Goal: Information Seeking & Learning: Find specific page/section

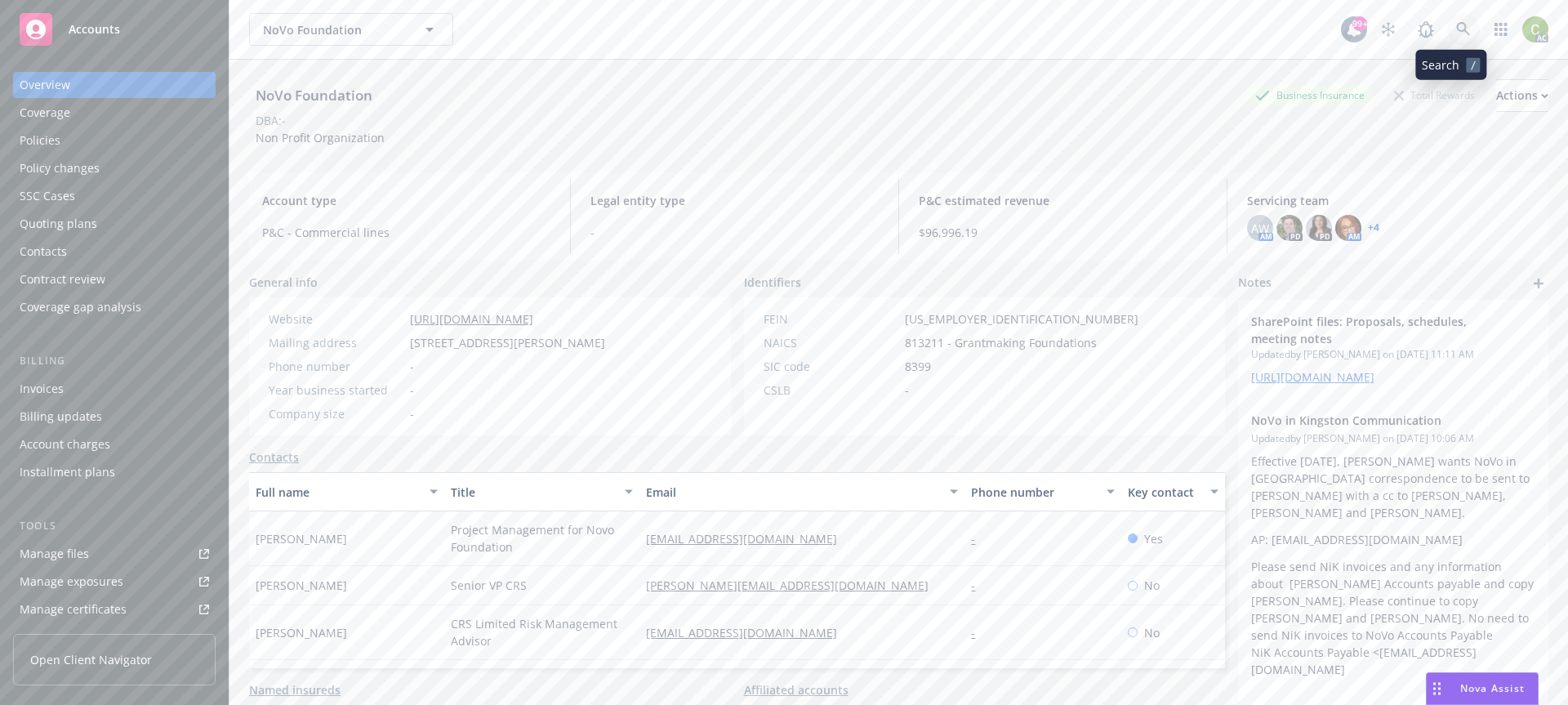
click at [1460, 28] on link at bounding box center [1464, 30] width 32 height 32
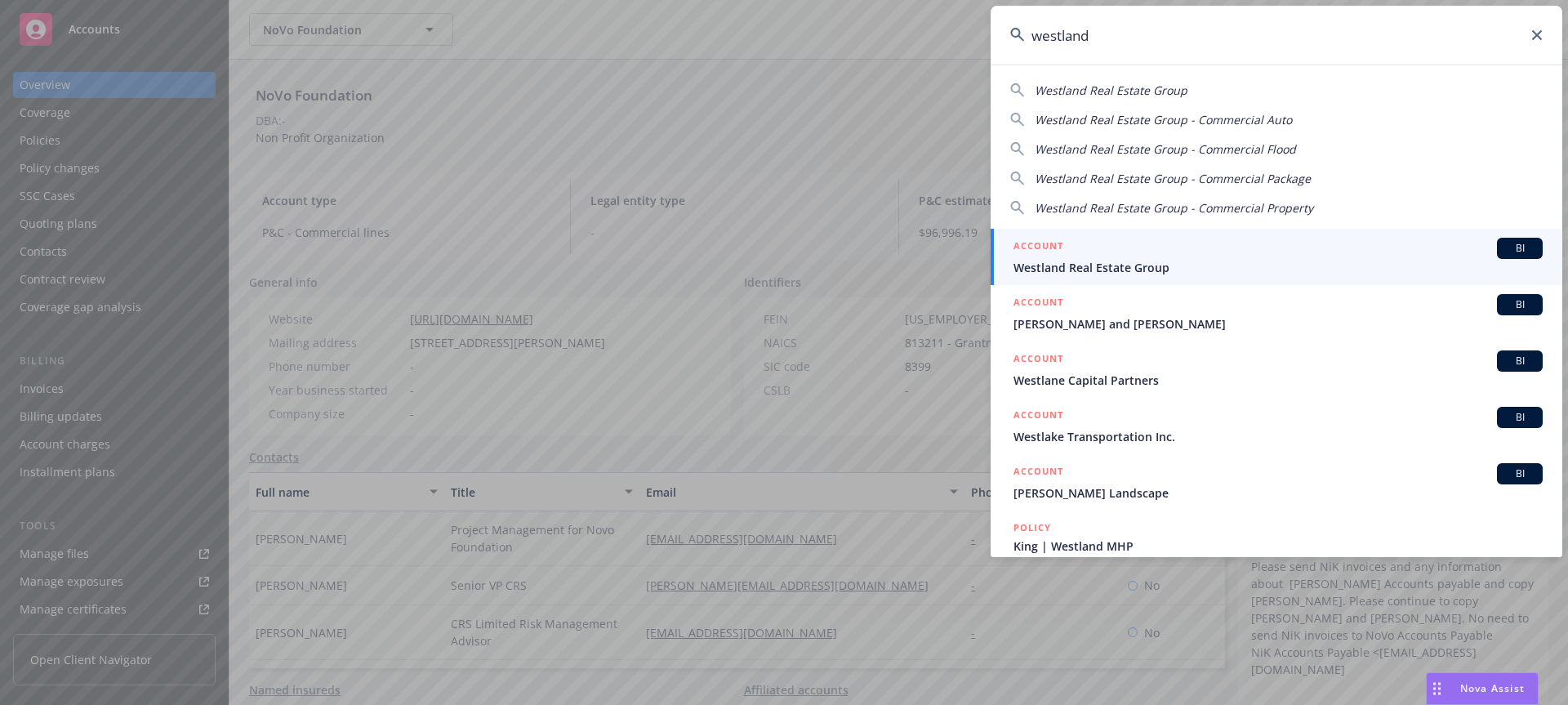
type input "westland"
drag, startPoint x: 1161, startPoint y: 255, endPoint x: 1195, endPoint y: 259, distance: 34.2
click at [1162, 255] on div "ACCOUNT BI" at bounding box center [1278, 248] width 529 height 21
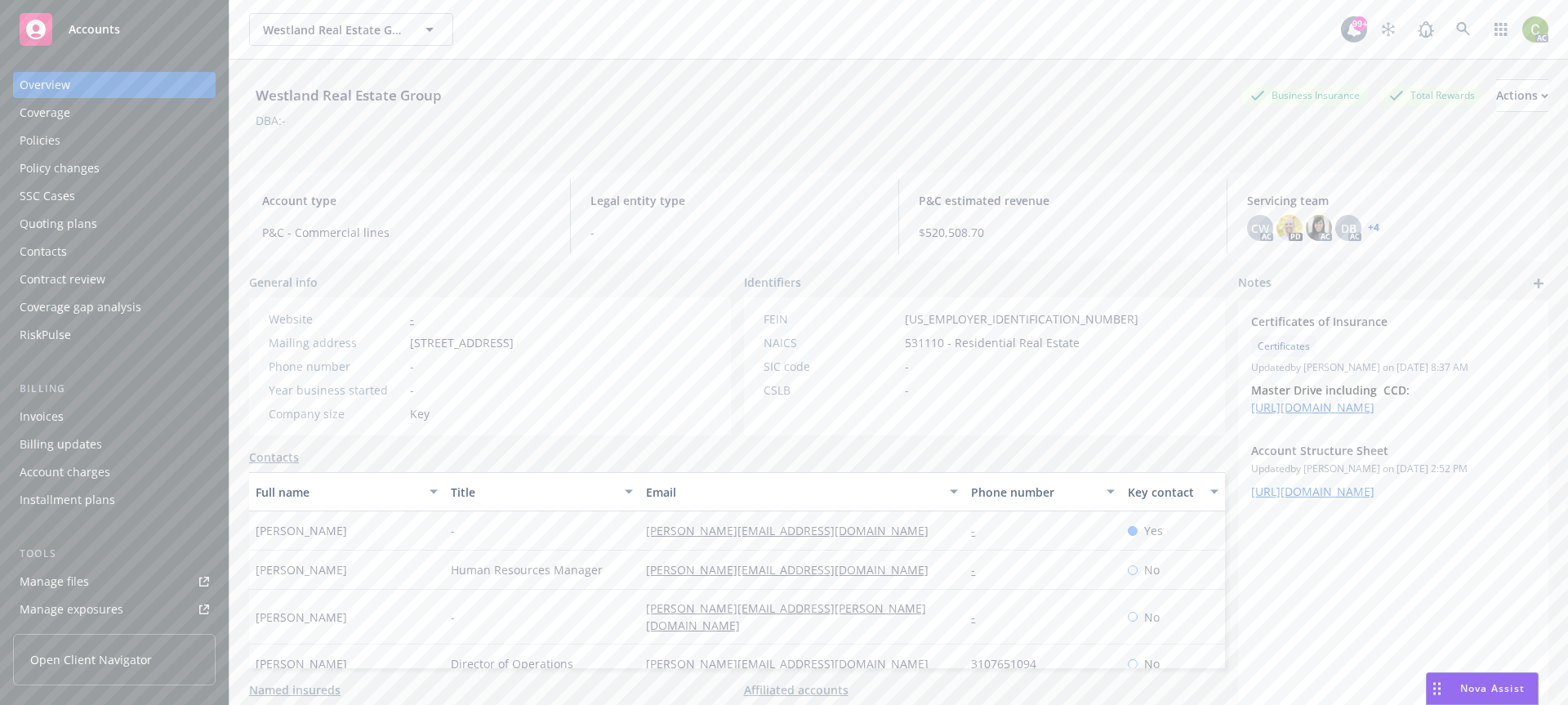
click at [75, 147] on div "Policies" at bounding box center [115, 139] width 189 height 26
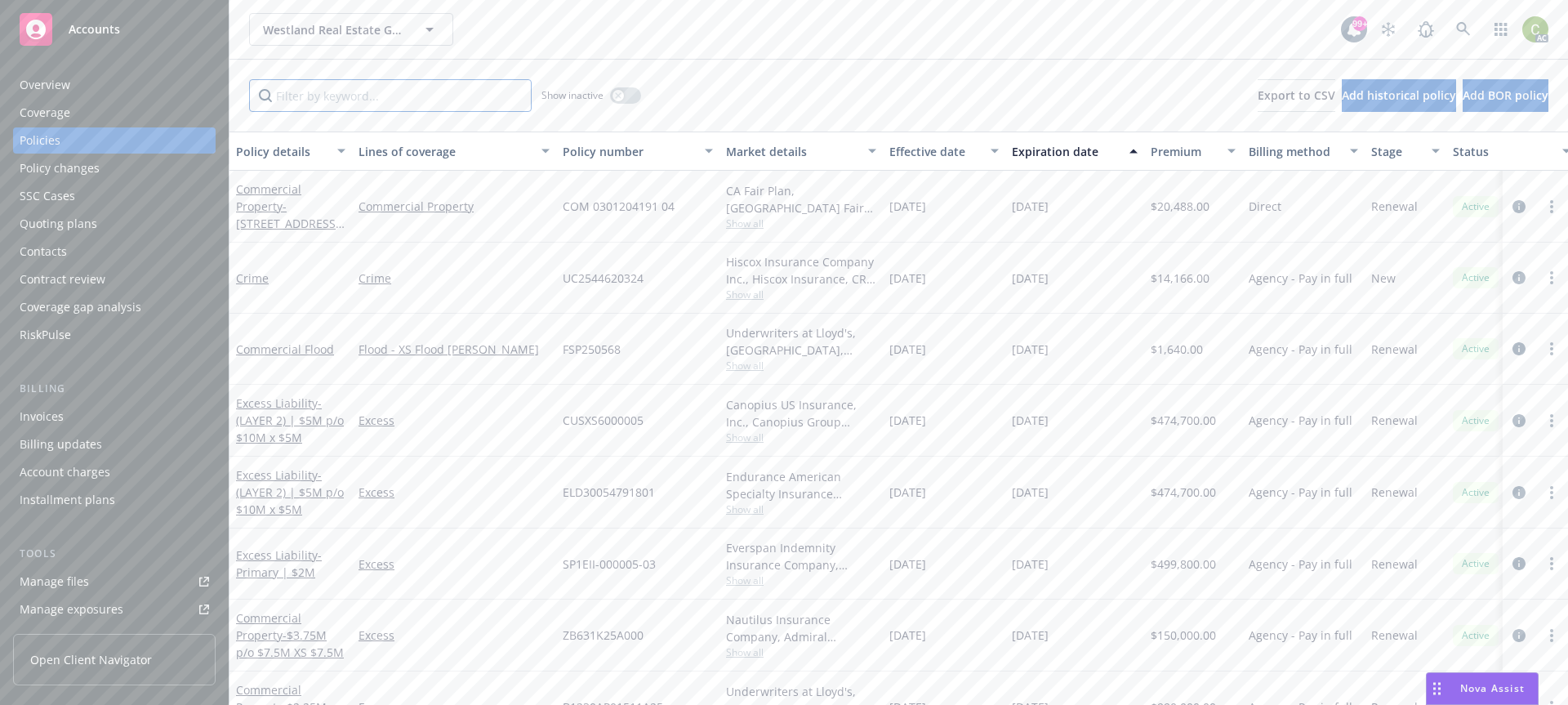
click at [369, 94] on input "Filter by keyword..." at bounding box center [391, 96] width 283 height 32
click at [618, 98] on icon "button" at bounding box center [618, 96] width 7 height 7
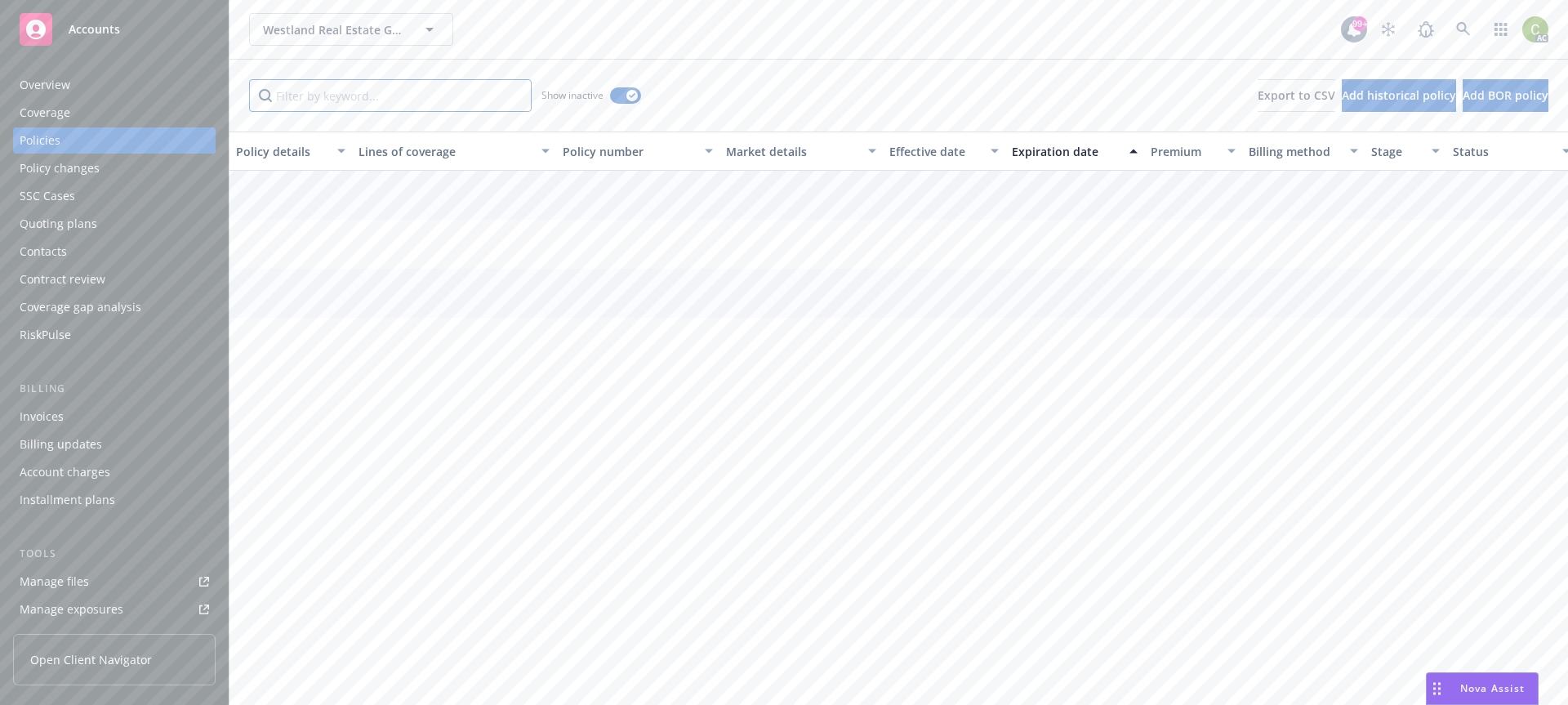
click at [421, 98] on input "Filter by keyword..." at bounding box center [391, 96] width 283 height 32
type input "hiscox"
click at [281, 200] on link "General Liability" at bounding box center [280, 203] width 89 height 15
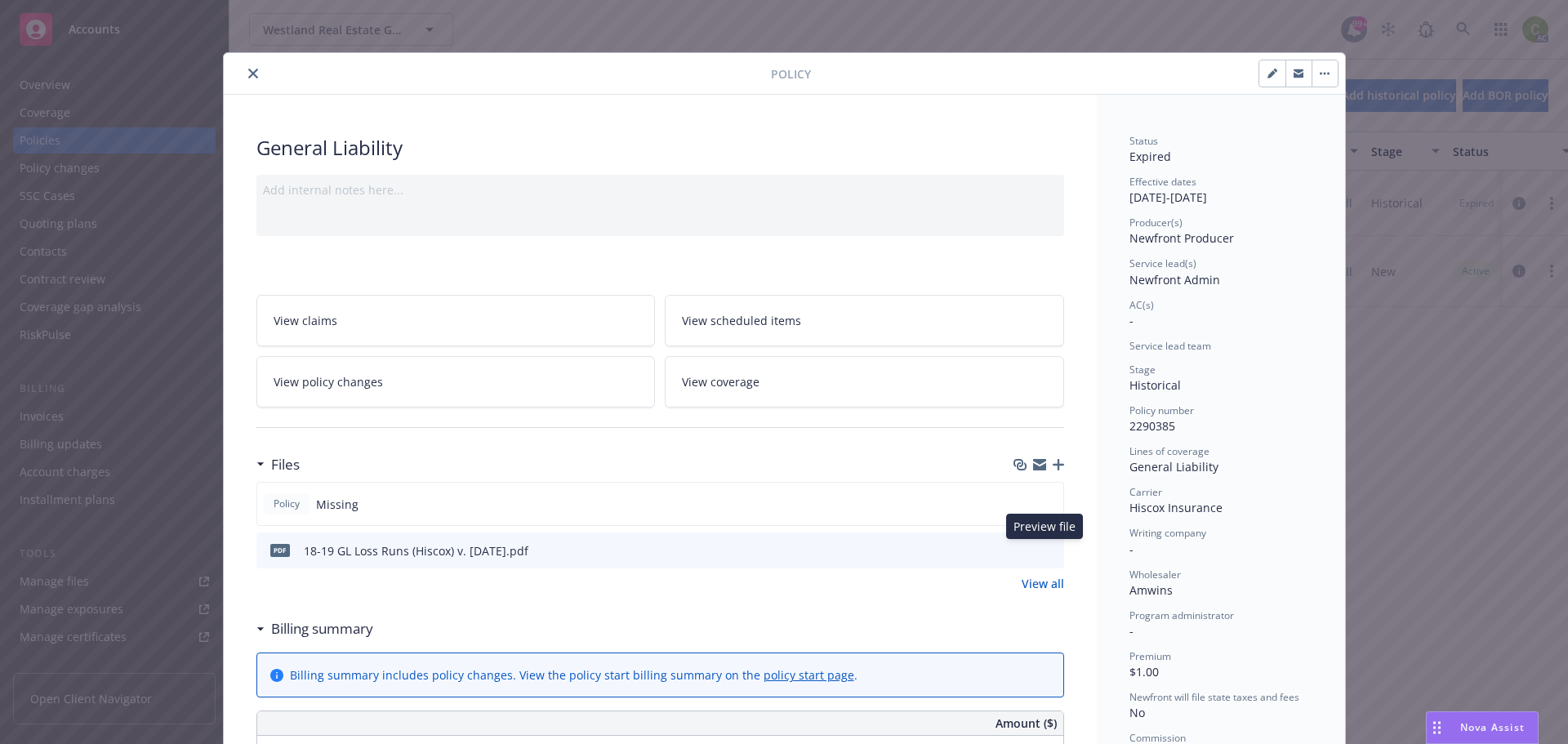
click at [1043, 552] on icon "preview file" at bounding box center [1048, 549] width 14 height 11
click at [250, 67] on button "close" at bounding box center [253, 74] width 20 height 20
